Goal: Task Accomplishment & Management: Manage account settings

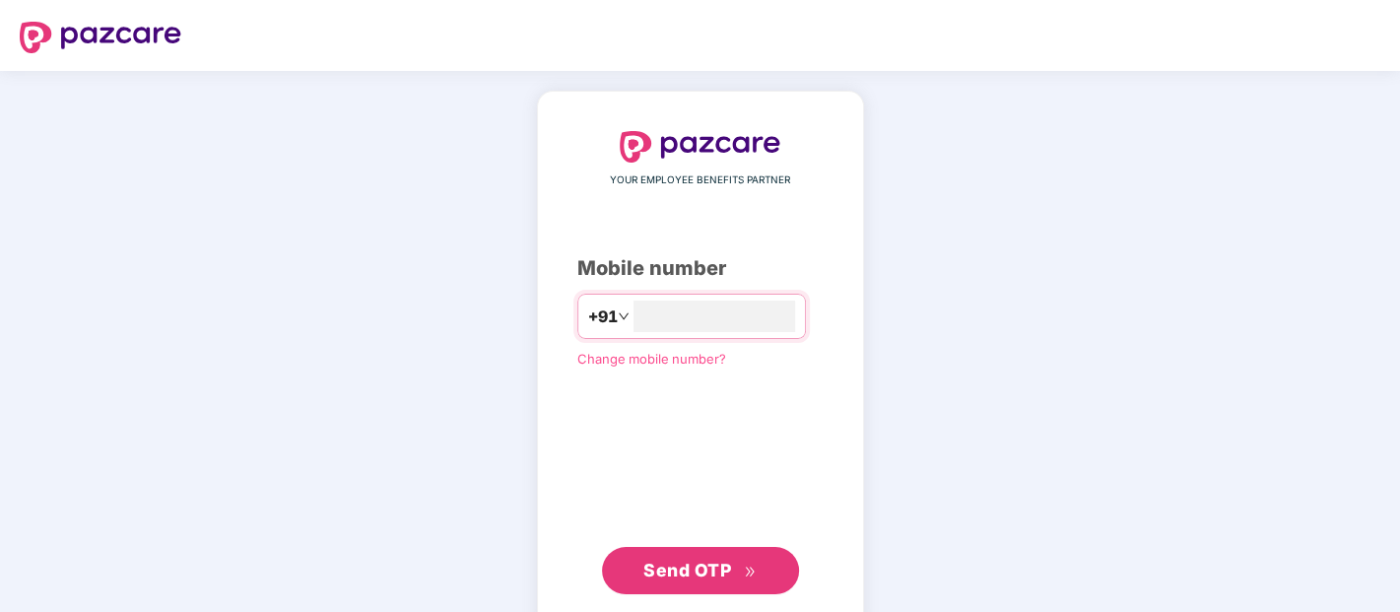
type input "**********"
click at [706, 579] on span "Send OTP" at bounding box center [700, 569] width 113 height 28
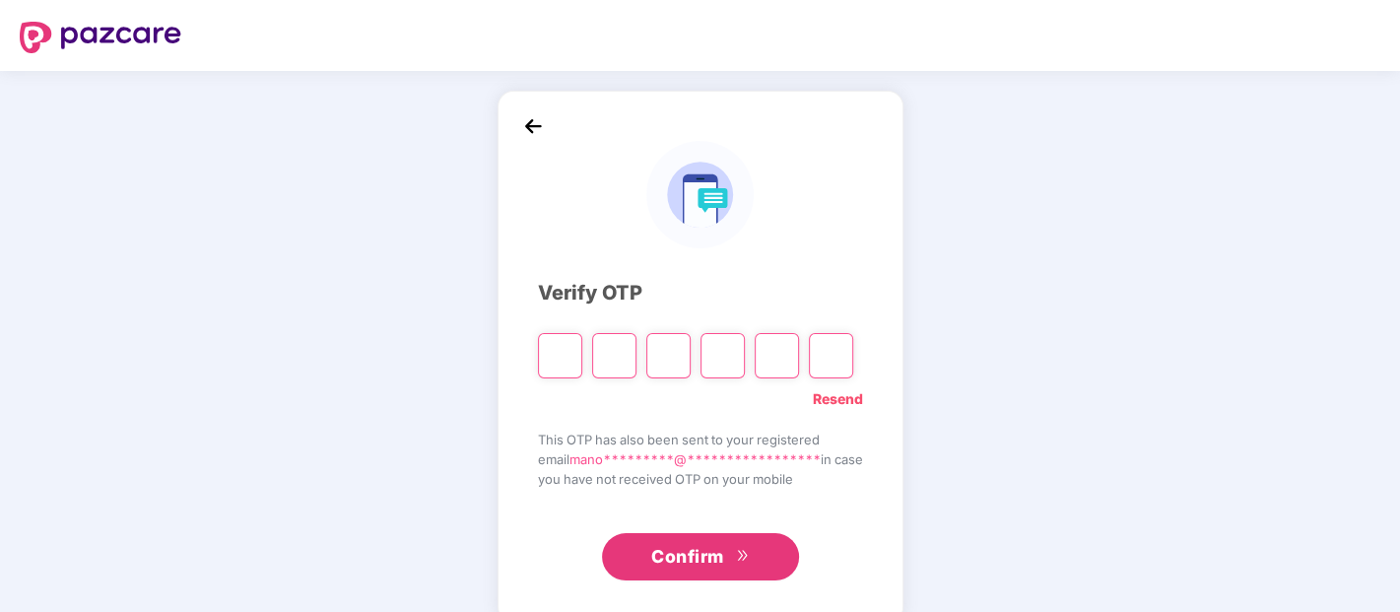
type input "*"
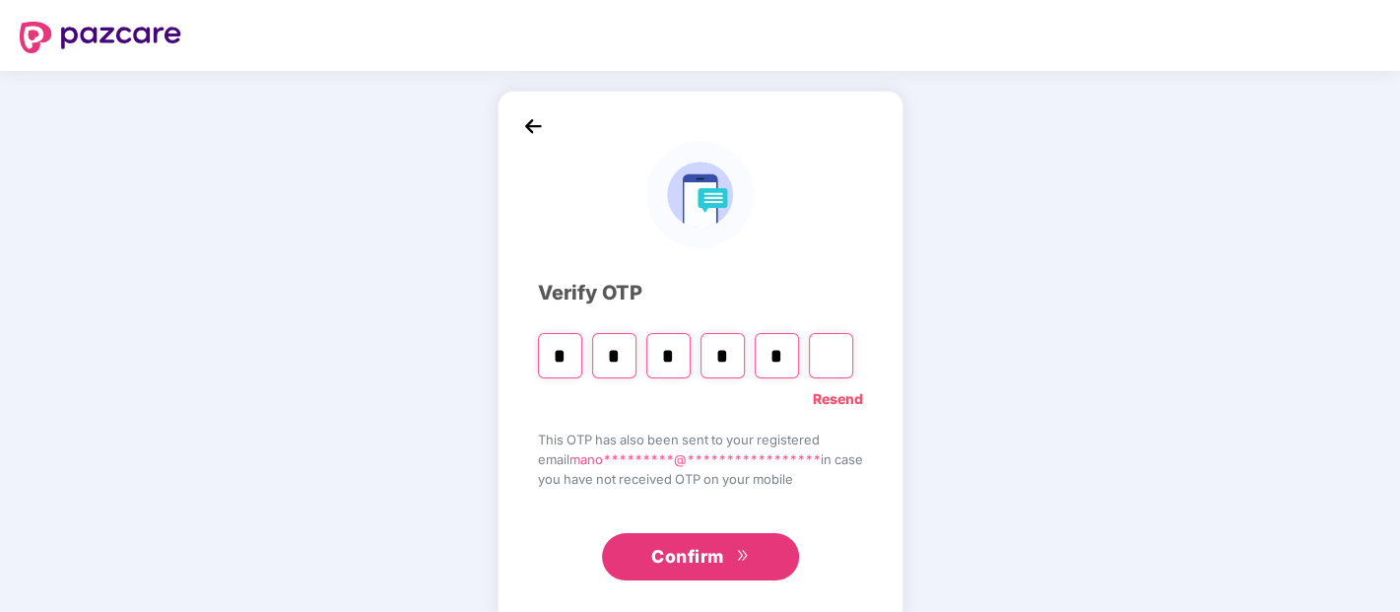
type input "*"
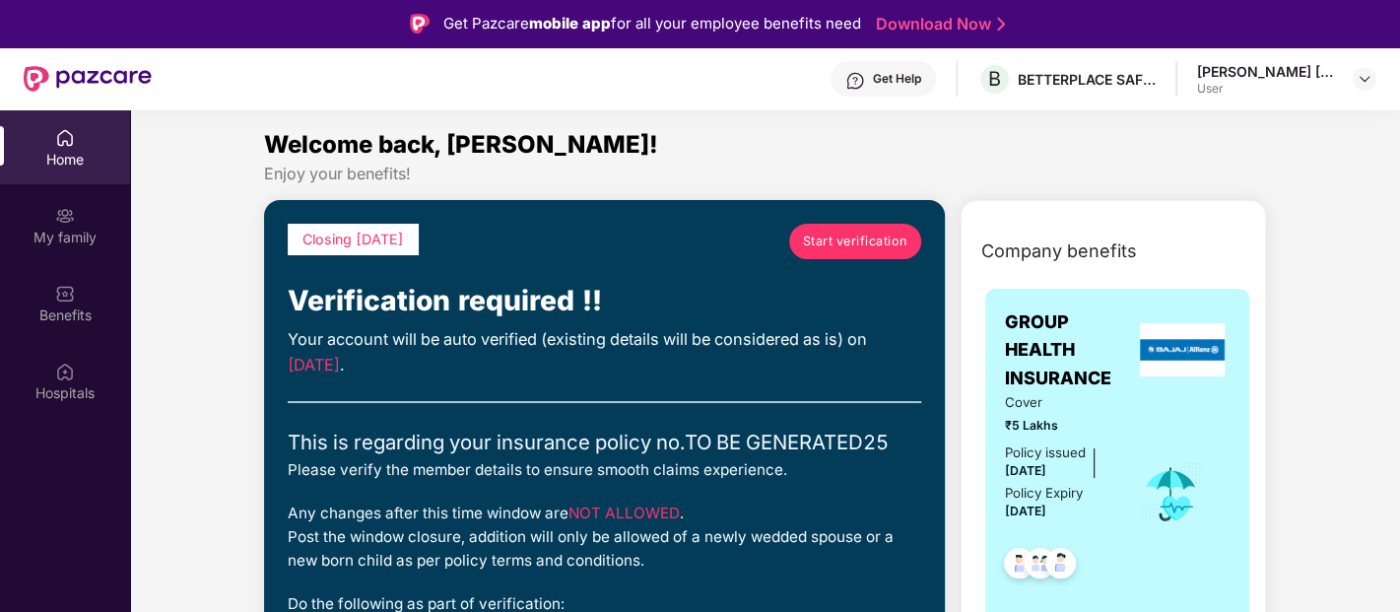
click at [819, 243] on span "Start verification" at bounding box center [855, 242] width 104 height 20
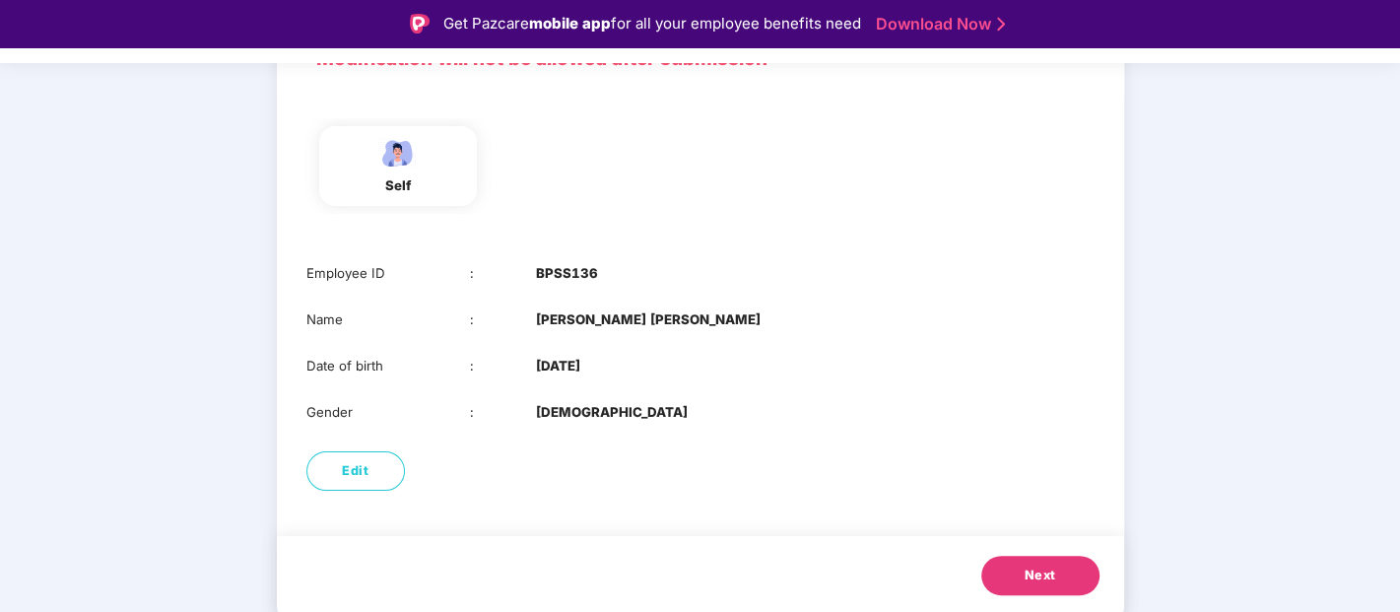
scroll to position [47, 0]
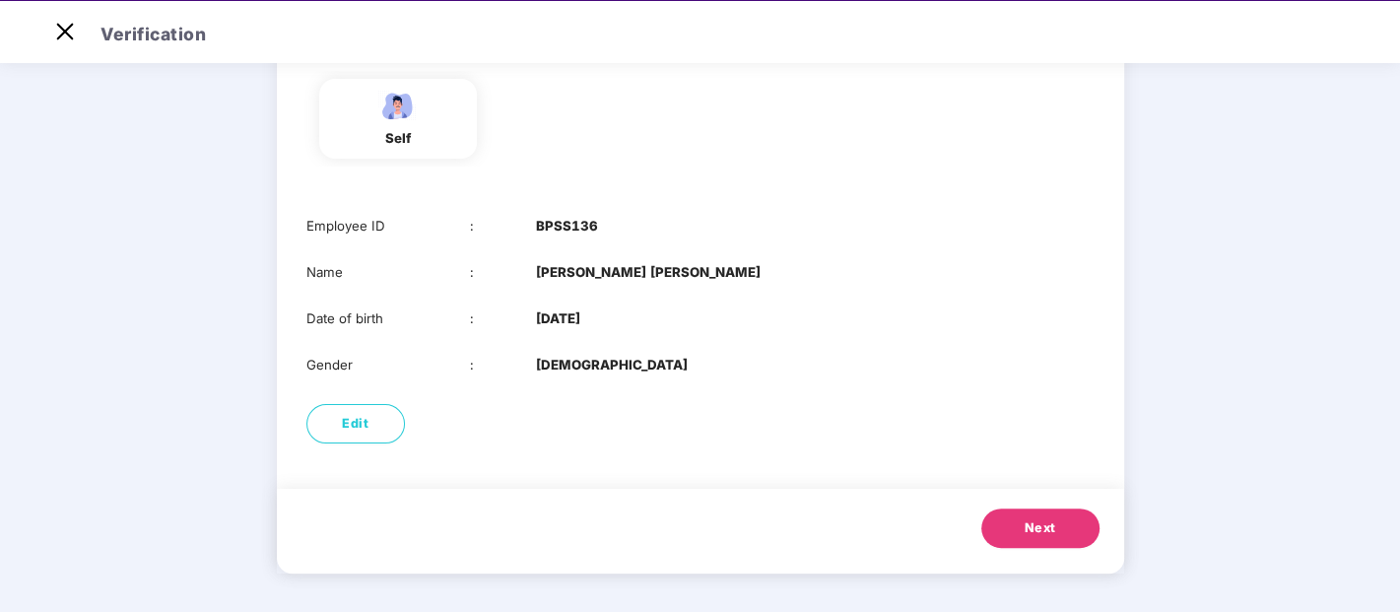
click at [1038, 533] on span "Next" at bounding box center [1041, 528] width 32 height 20
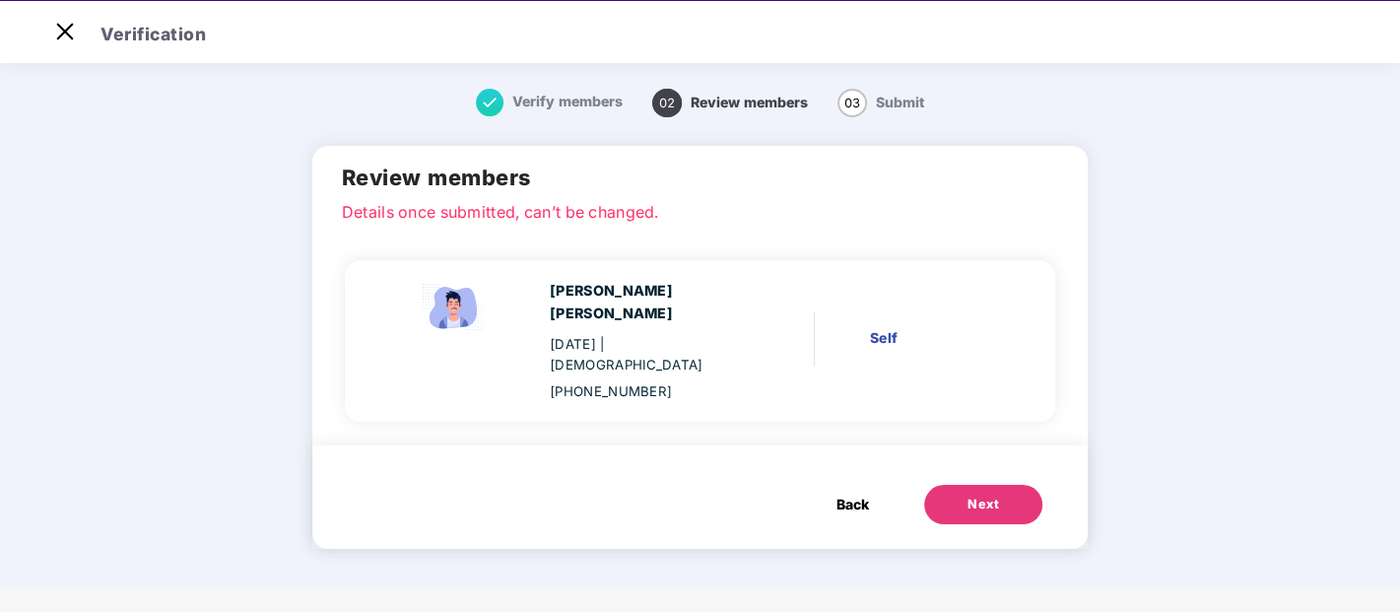
scroll to position [0, 0]
click at [971, 495] on div "Next" at bounding box center [984, 505] width 32 height 20
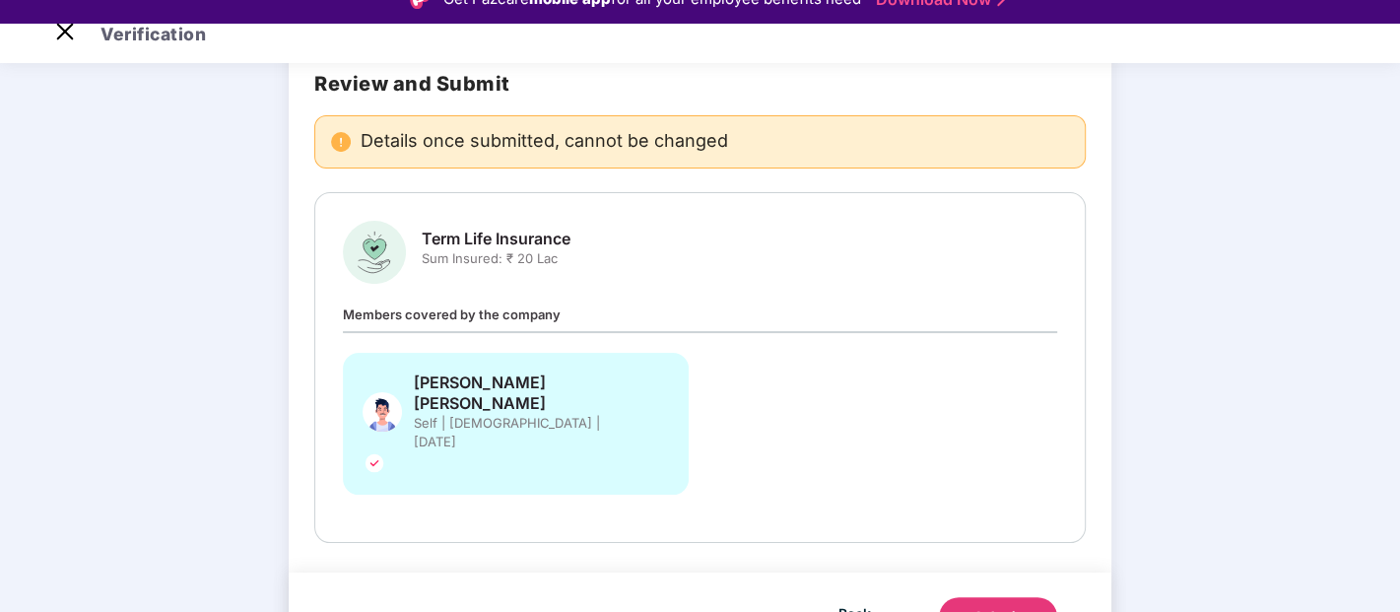
scroll to position [47, 0]
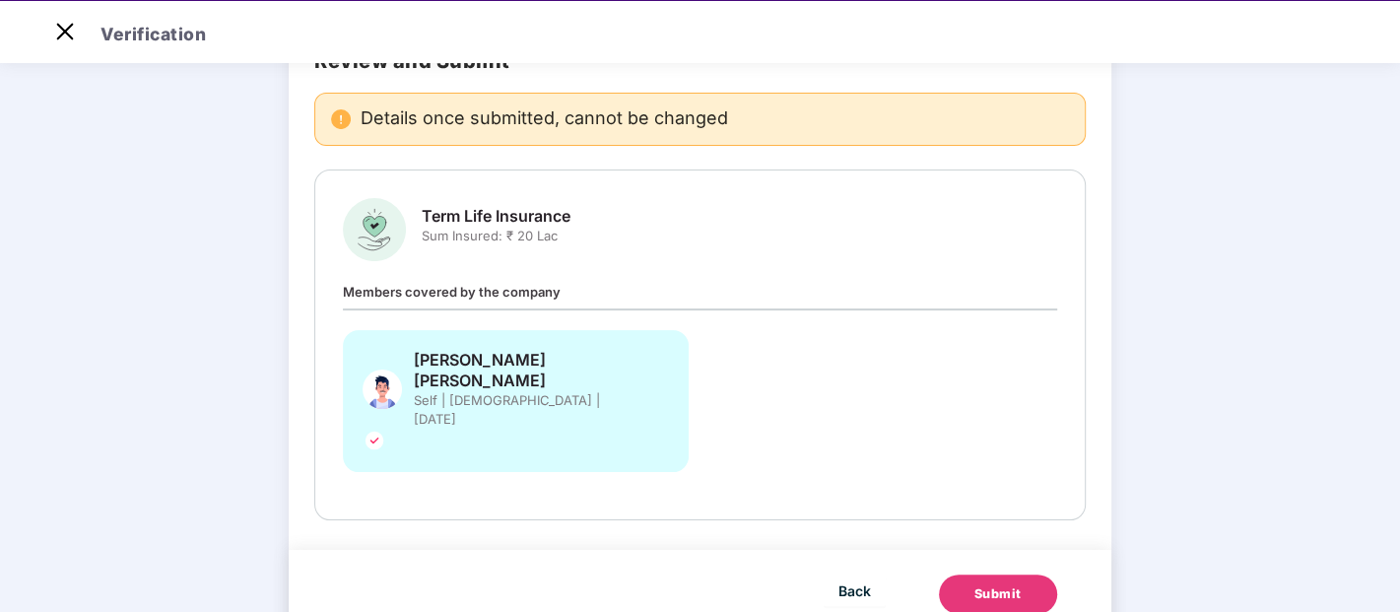
click at [981, 584] on div "Submit" at bounding box center [998, 594] width 47 height 20
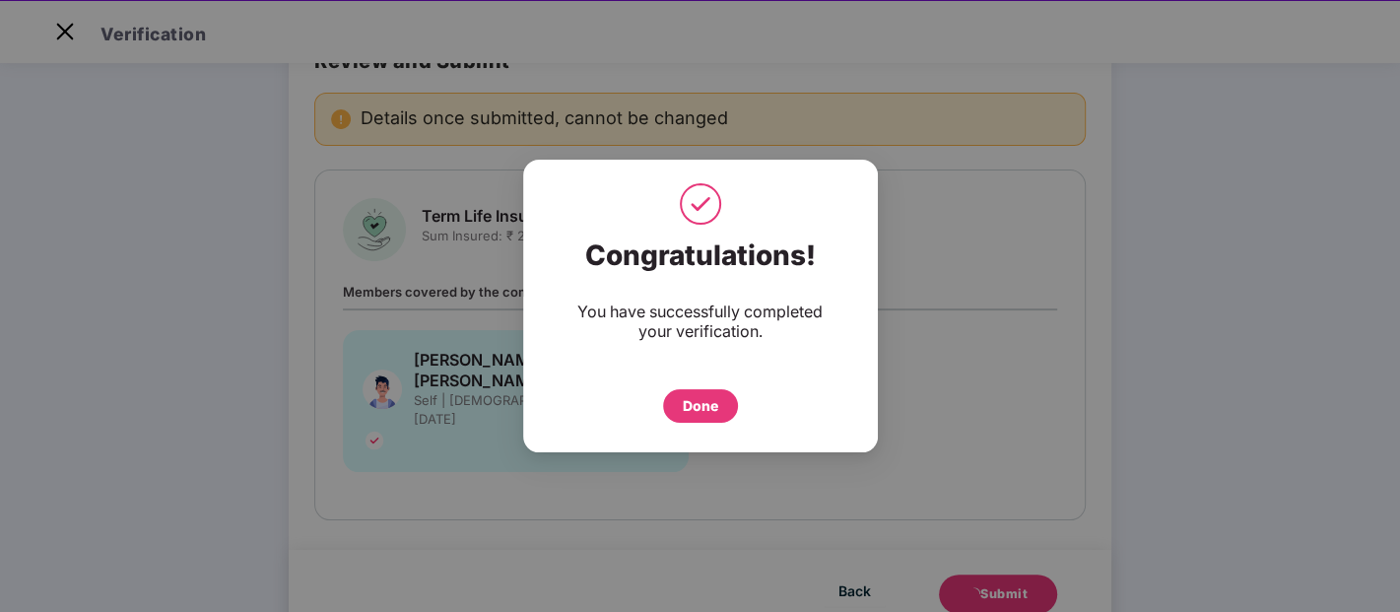
click at [698, 403] on div "Done" at bounding box center [700, 406] width 35 height 22
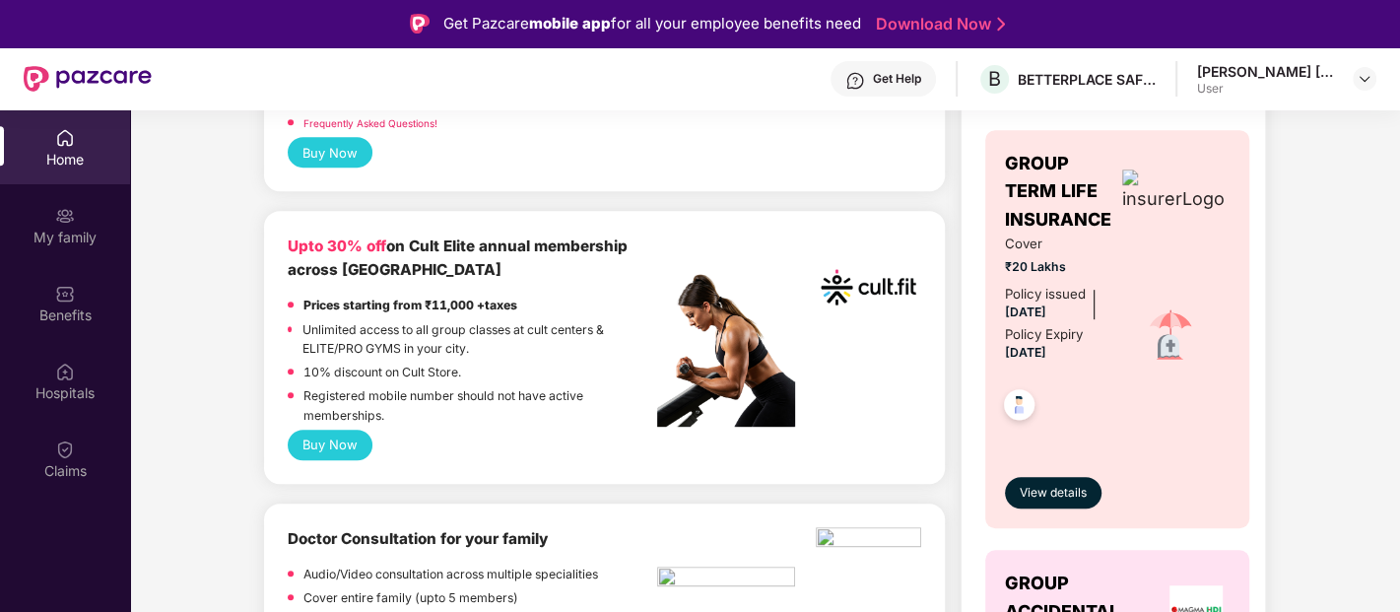
scroll to position [875, 0]
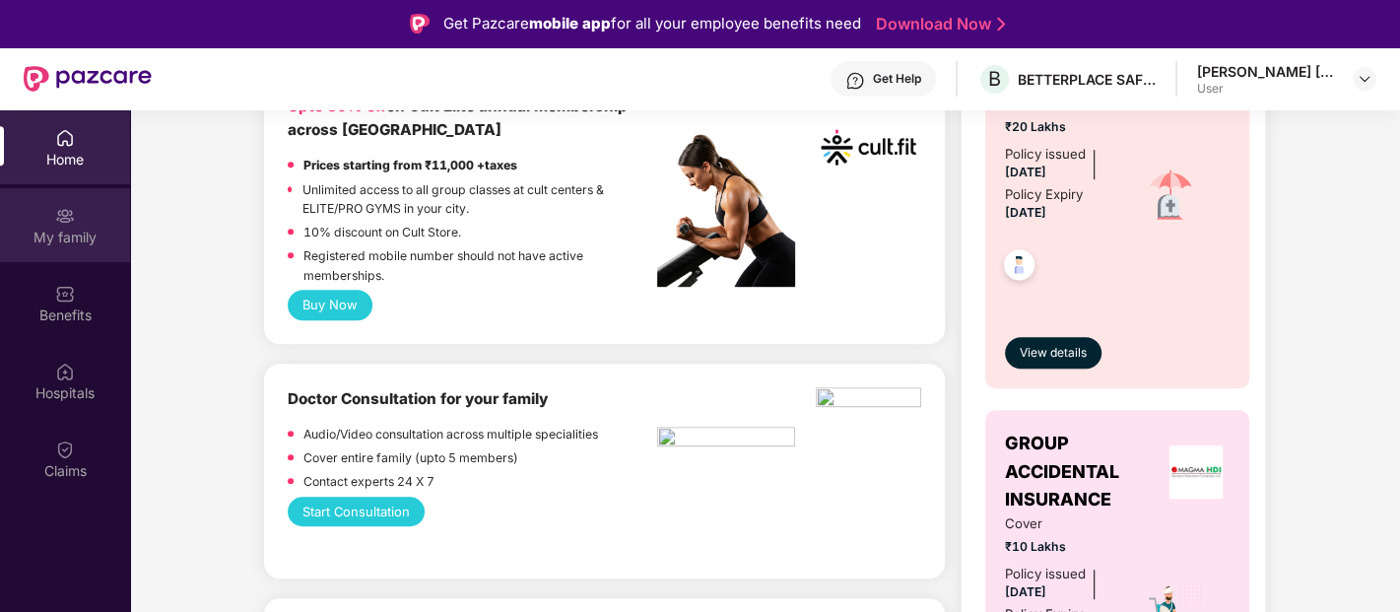
click at [74, 231] on div "My family" at bounding box center [65, 238] width 130 height 20
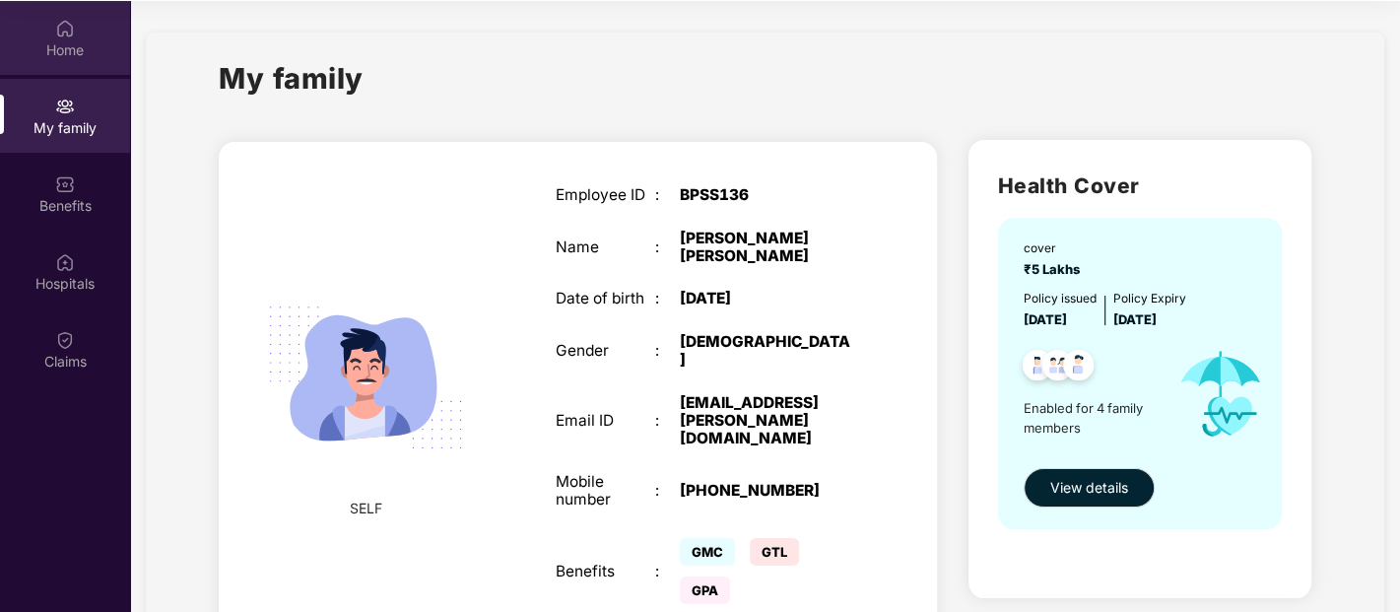
click at [64, 35] on img at bounding box center [65, 29] width 20 height 20
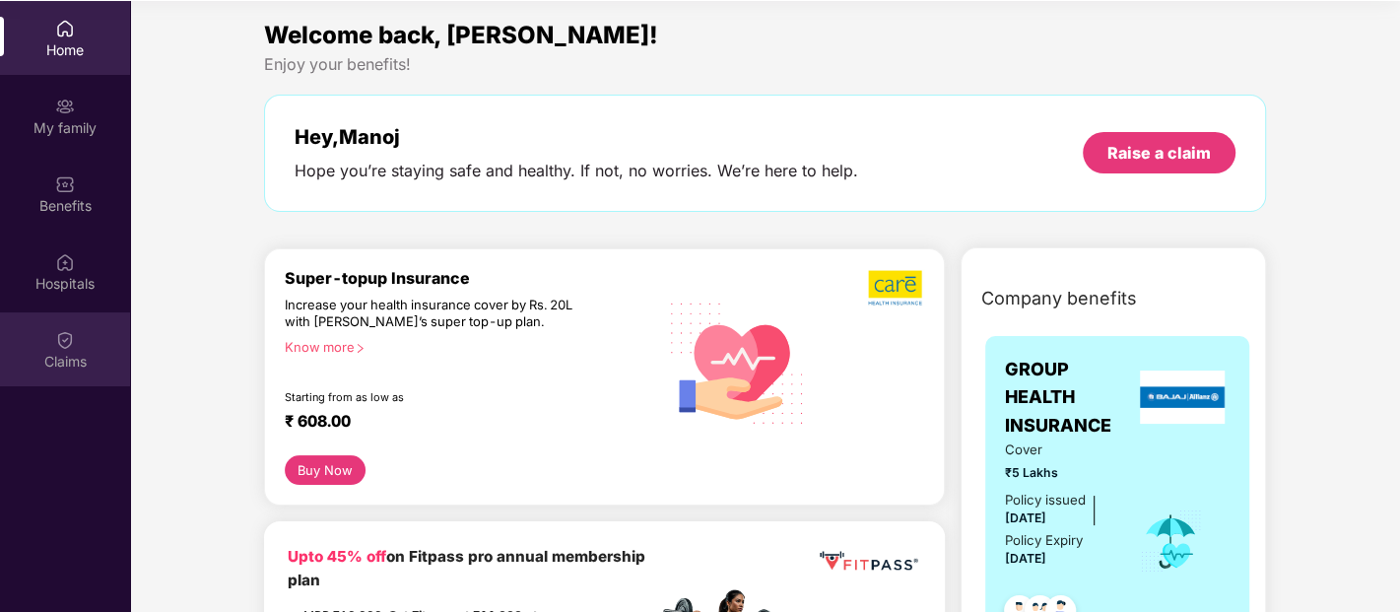
click at [52, 340] on div "Claims" at bounding box center [65, 349] width 130 height 74
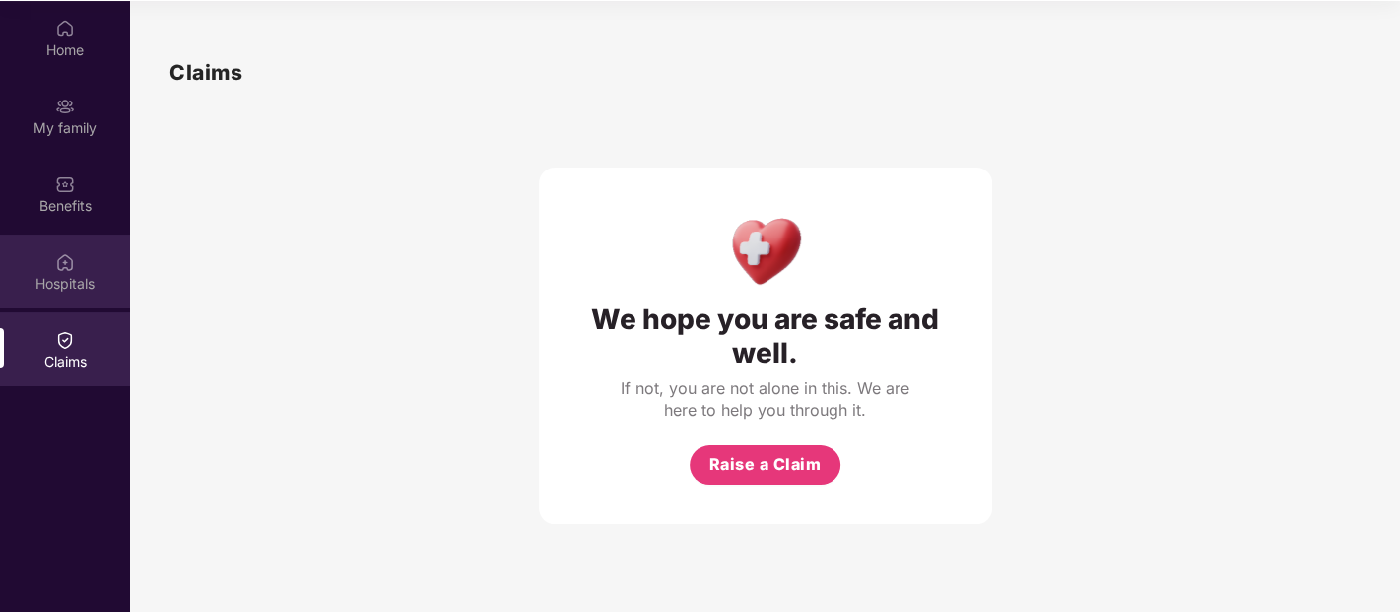
click at [66, 274] on div "Hospitals" at bounding box center [65, 284] width 130 height 20
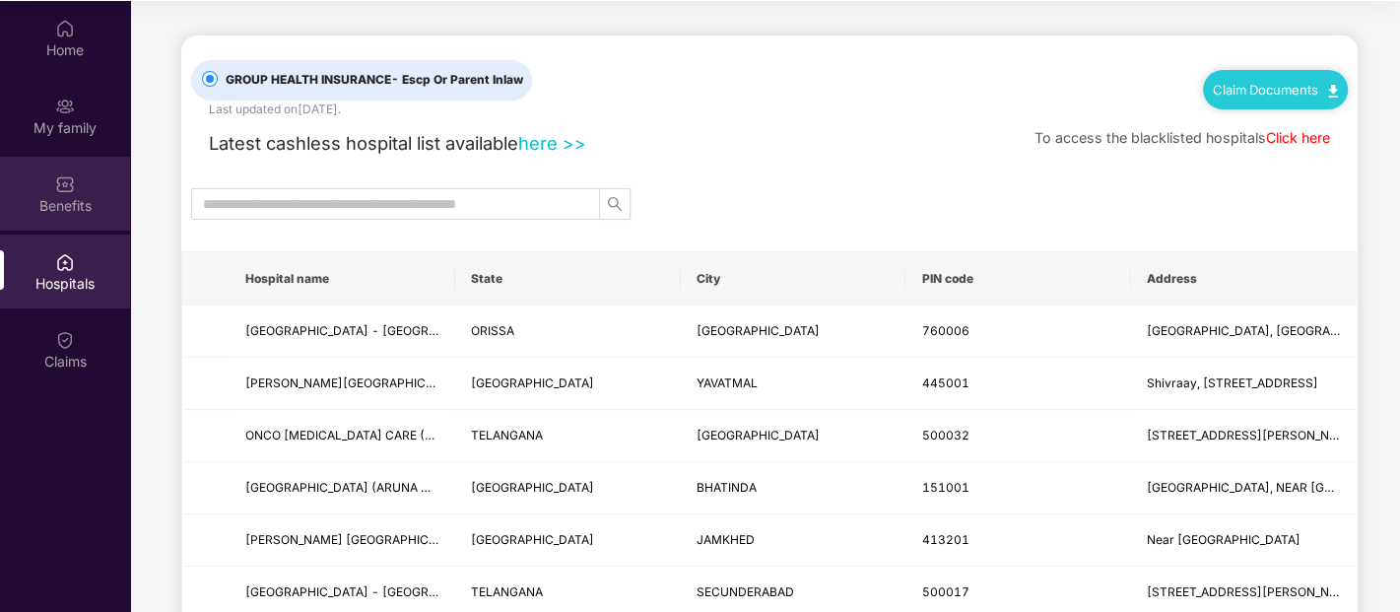
click at [78, 196] on div "Benefits" at bounding box center [65, 206] width 130 height 20
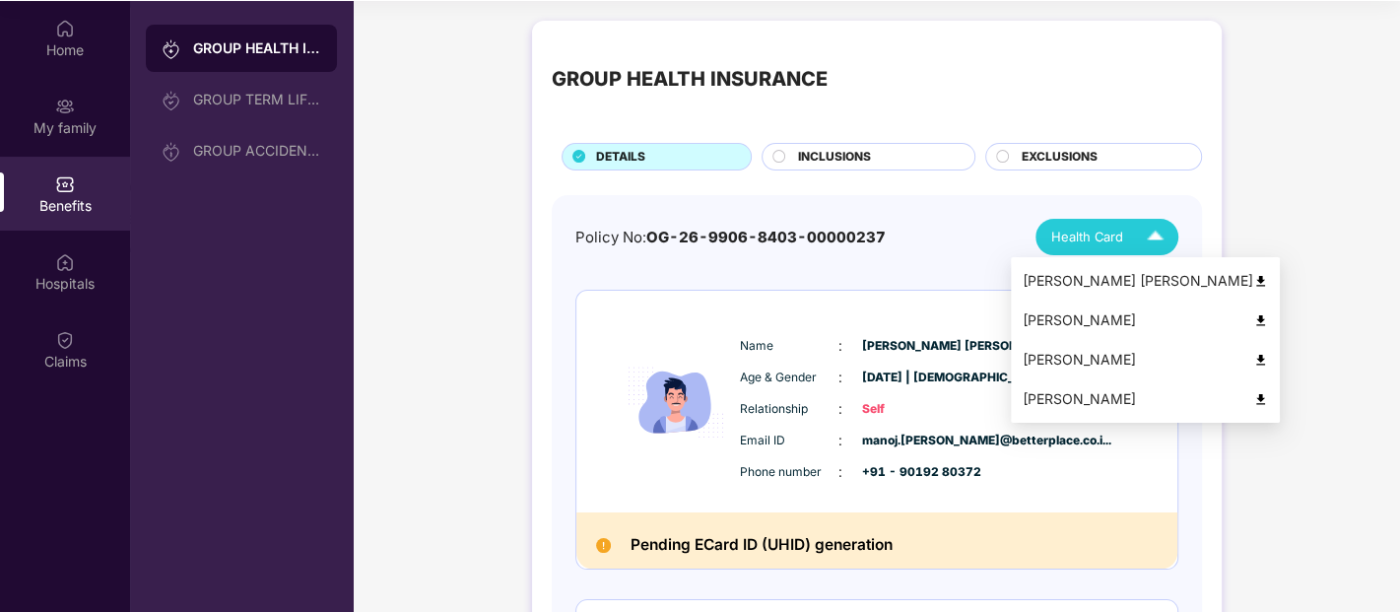
click at [1095, 236] on span "Health Card" at bounding box center [1087, 237] width 72 height 20
click at [1095, 234] on span "Health Card" at bounding box center [1087, 237] width 72 height 20
click at [1086, 277] on div "[PERSON_NAME] [PERSON_NAME]" at bounding box center [1145, 281] width 245 height 22
click at [1140, 240] on img at bounding box center [1155, 237] width 34 height 34
click at [1118, 239] on span "Health Card" at bounding box center [1087, 237] width 72 height 20
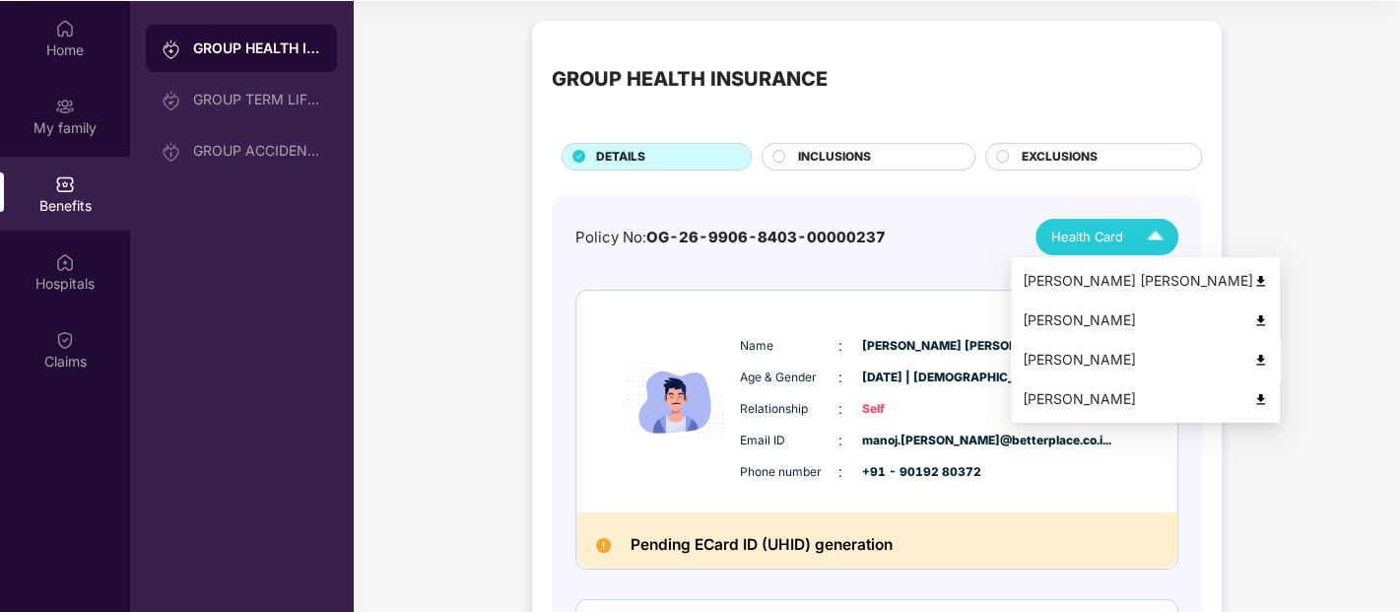
click at [1072, 361] on div "[PERSON_NAME]" at bounding box center [1145, 360] width 245 height 22
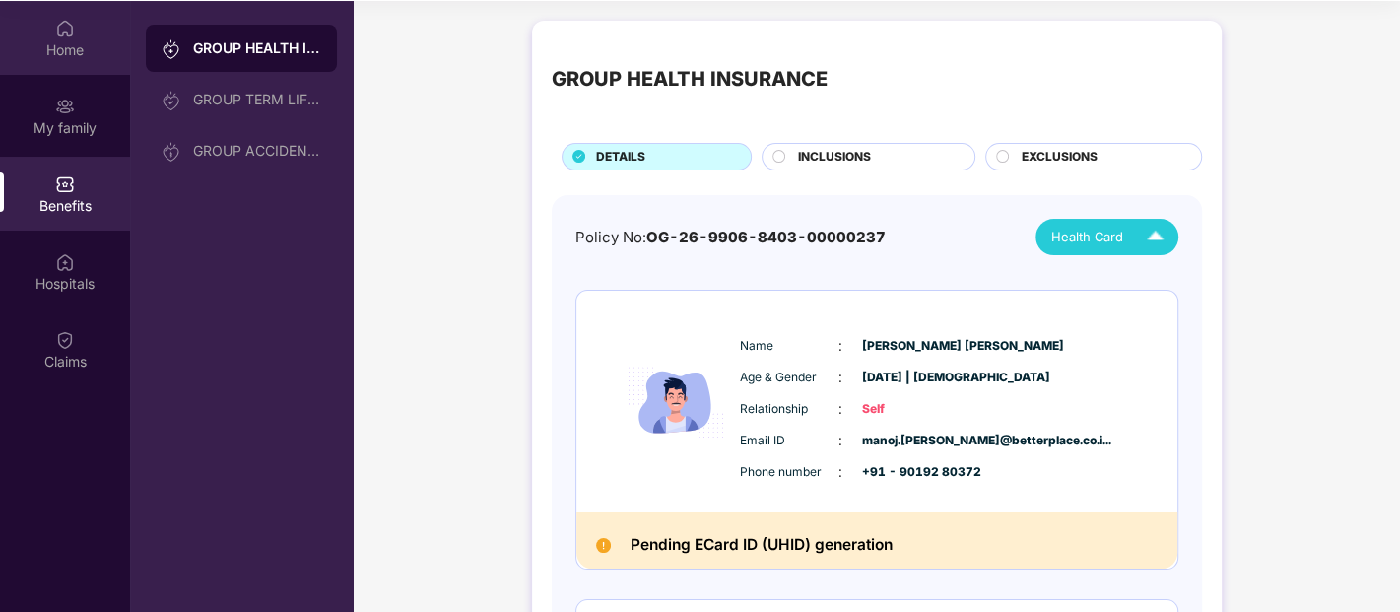
click at [57, 40] on div "Home" at bounding box center [65, 50] width 130 height 20
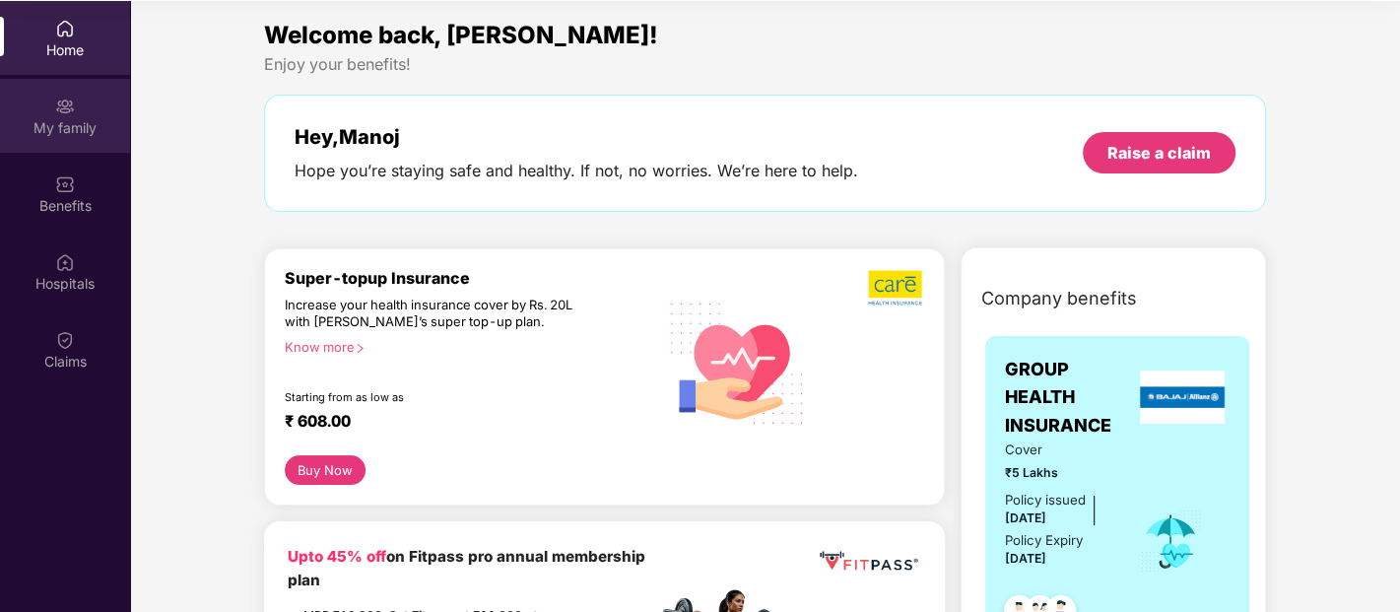
click at [70, 127] on div "My family" at bounding box center [65, 128] width 130 height 20
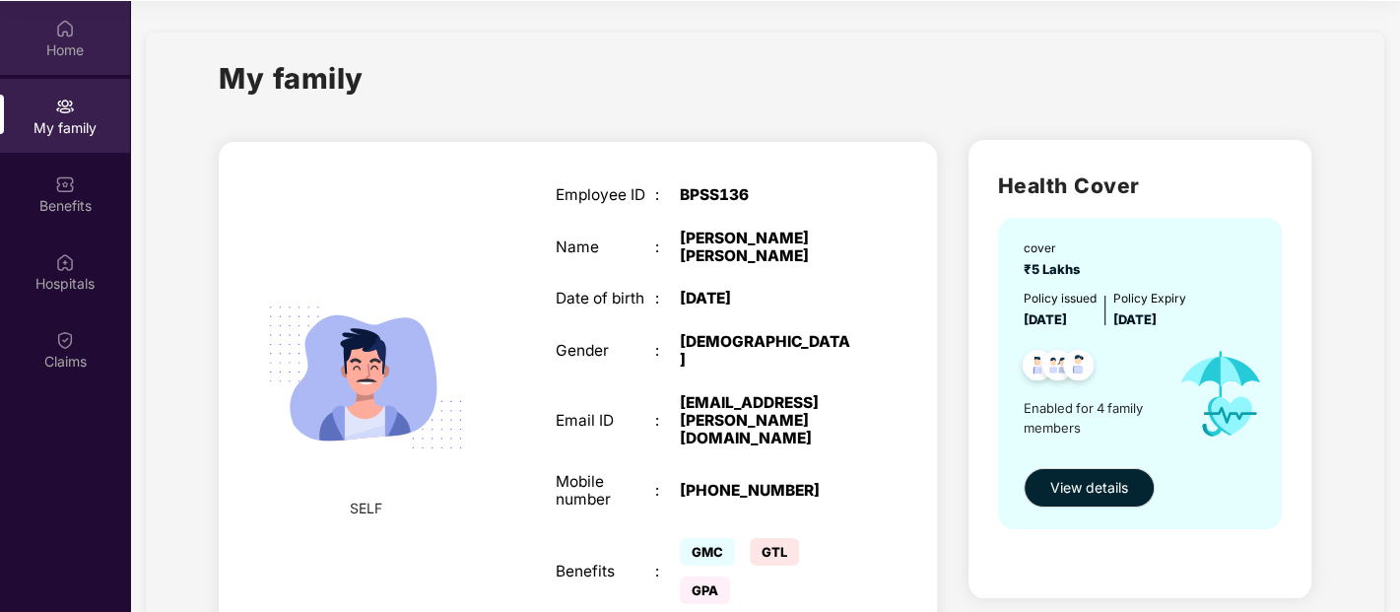
click at [75, 40] on div "Home" at bounding box center [65, 50] width 130 height 20
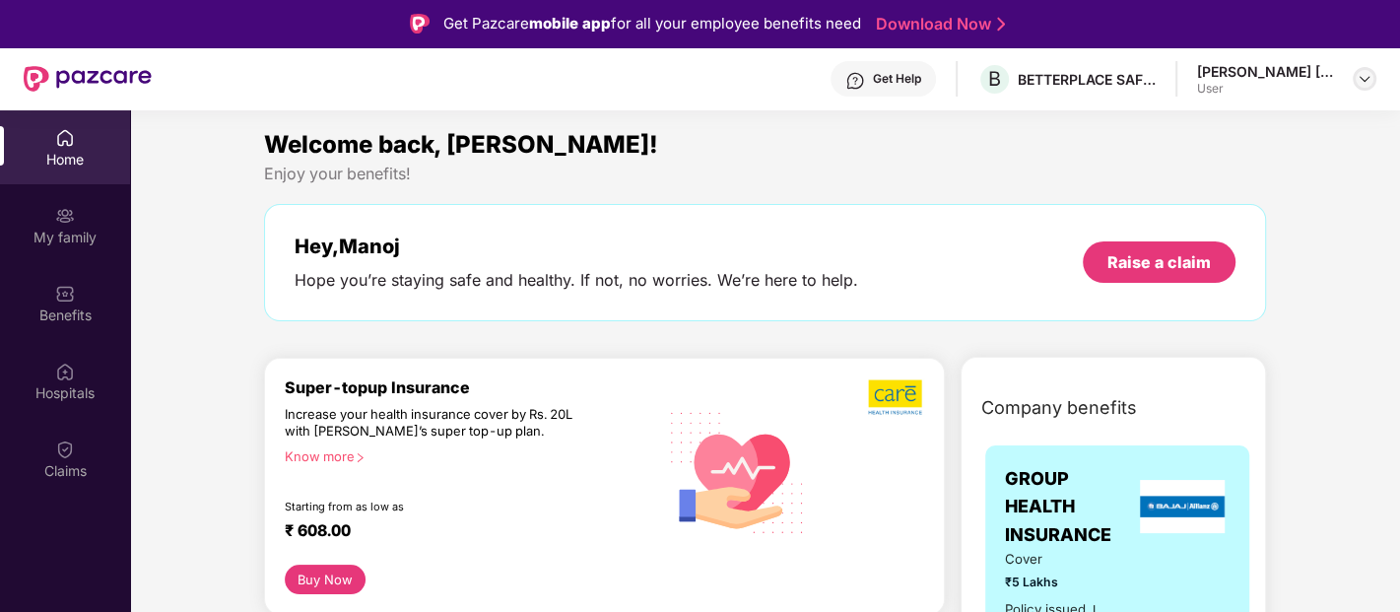
click at [1362, 79] on img at bounding box center [1365, 79] width 16 height 16
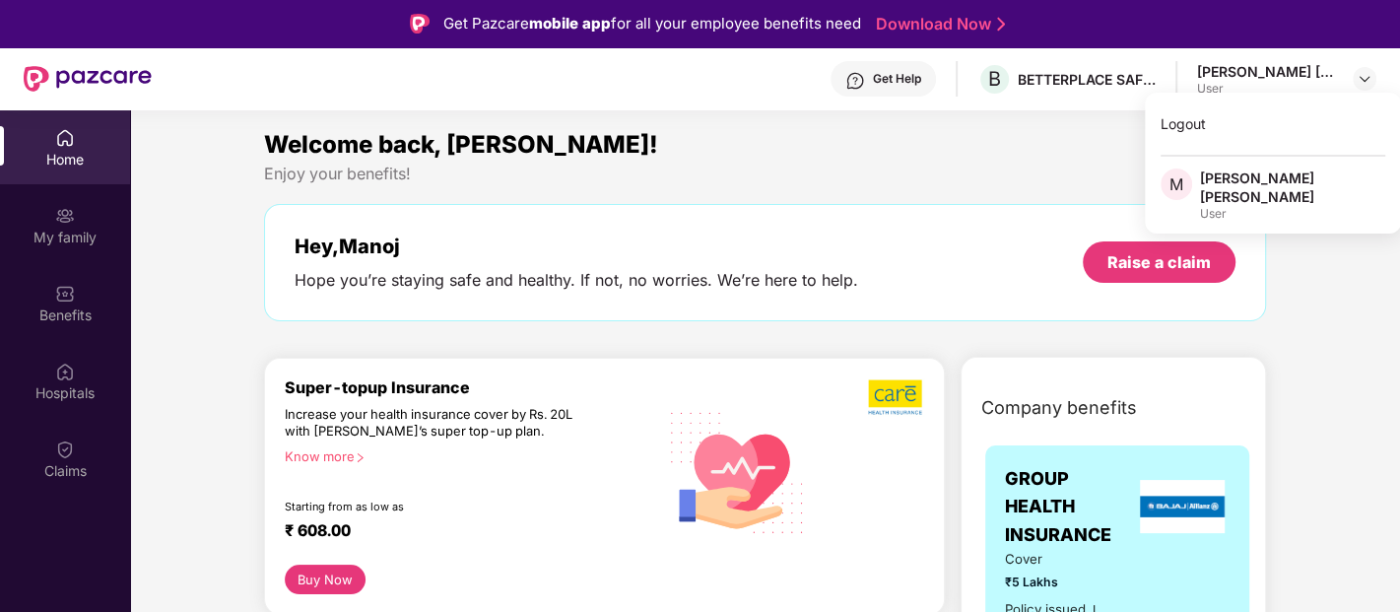
click at [842, 154] on div "Welcome back, [PERSON_NAME]!" at bounding box center [765, 144] width 1002 height 37
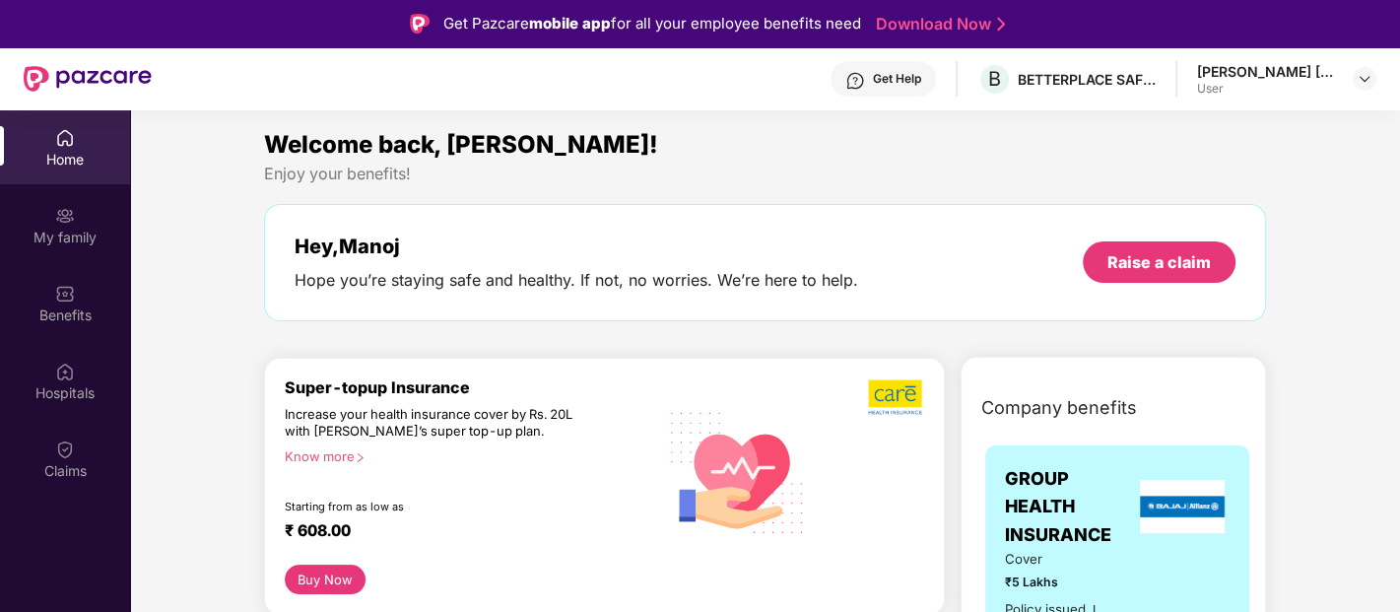
click at [251, 22] on div "Get Pazcare mobile app for all your employee benefits need Download Now" at bounding box center [700, 23] width 1400 height 47
click at [223, 24] on div "Get Pazcare mobile app for all your employee benefits need Download Now" at bounding box center [700, 23] width 1400 height 47
click at [1371, 82] on img at bounding box center [1365, 79] width 16 height 16
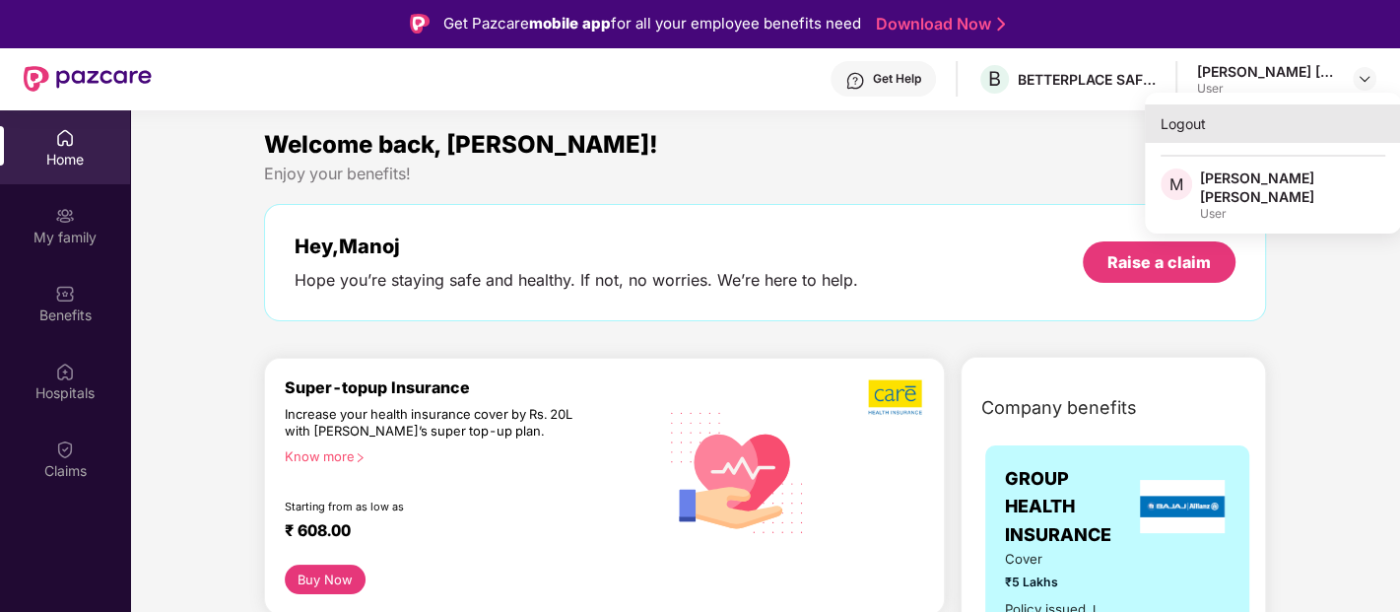
click at [1186, 128] on div "Logout" at bounding box center [1273, 123] width 256 height 38
